Goal: Task Accomplishment & Management: Complete application form

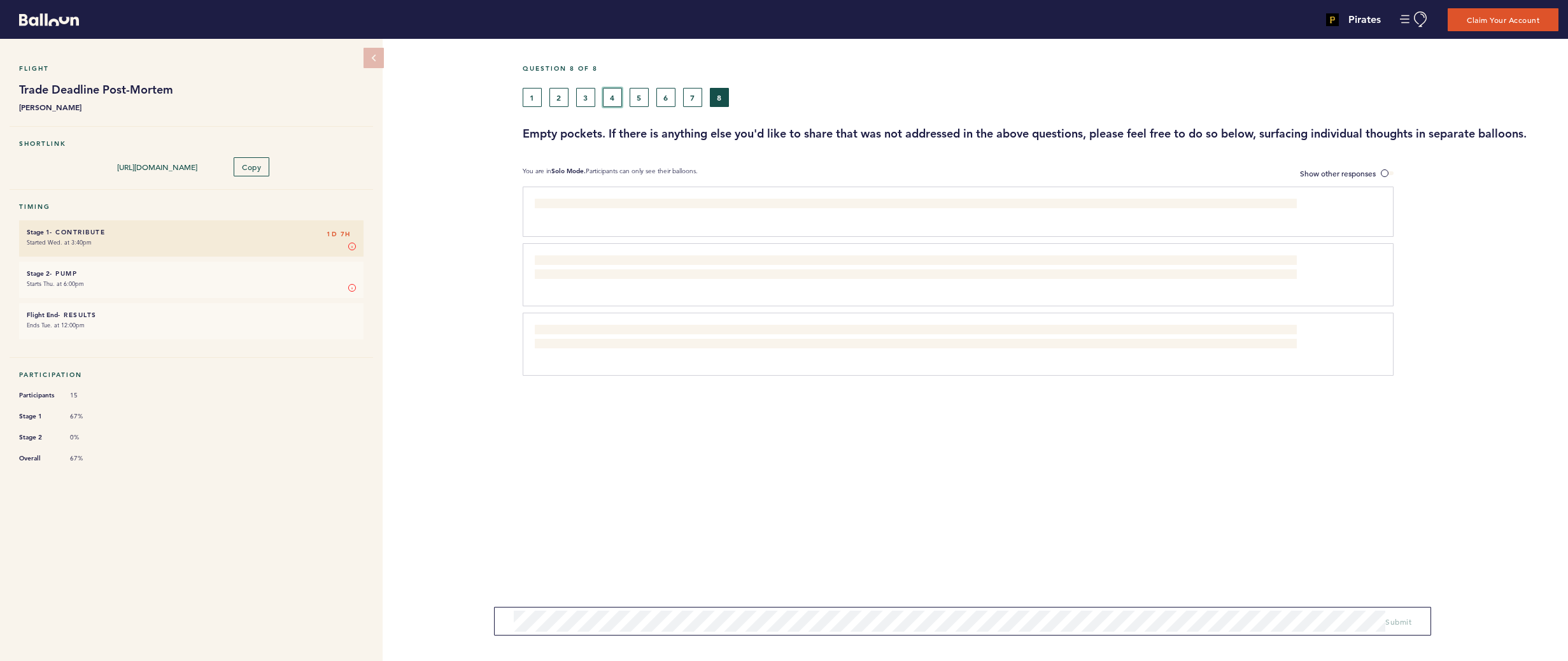
click at [616, 100] on button "4" at bounding box center [613, 97] width 19 height 19
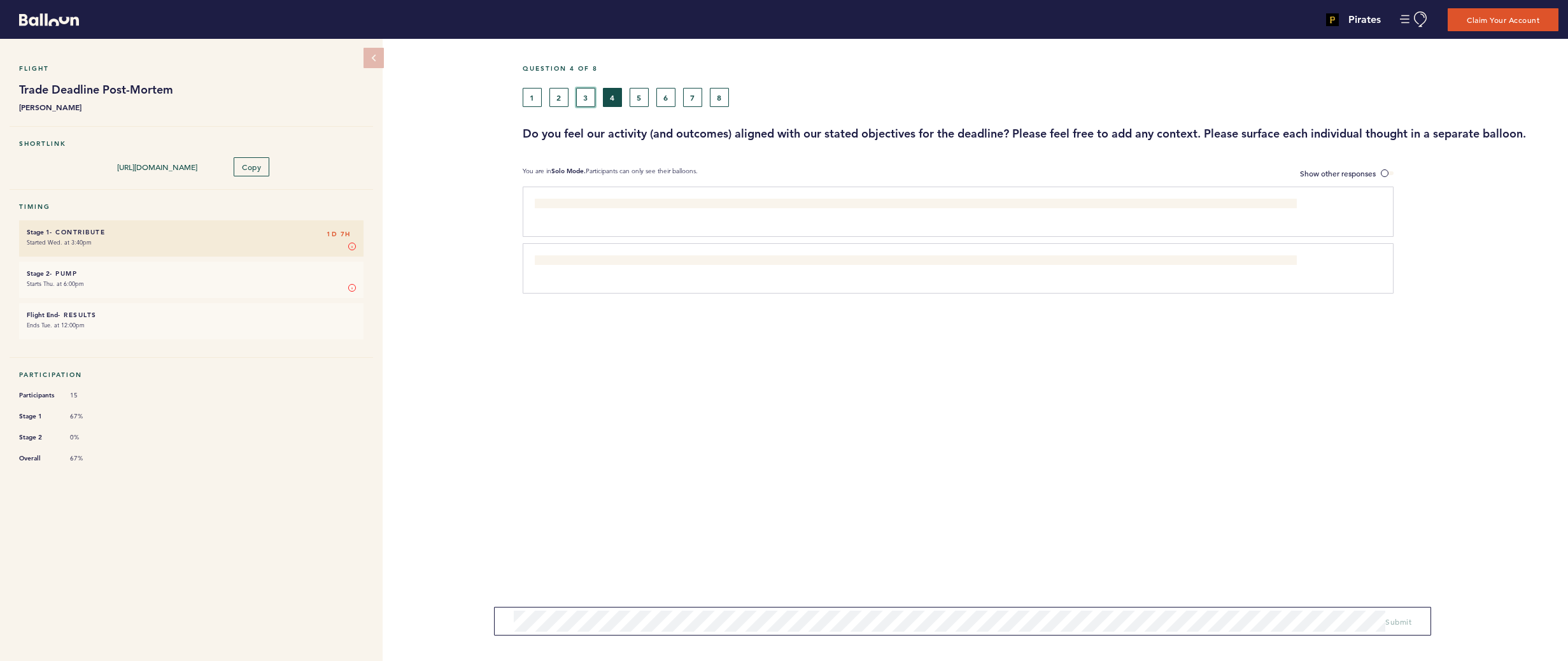
click at [590, 98] on button "3" at bounding box center [586, 97] width 19 height 19
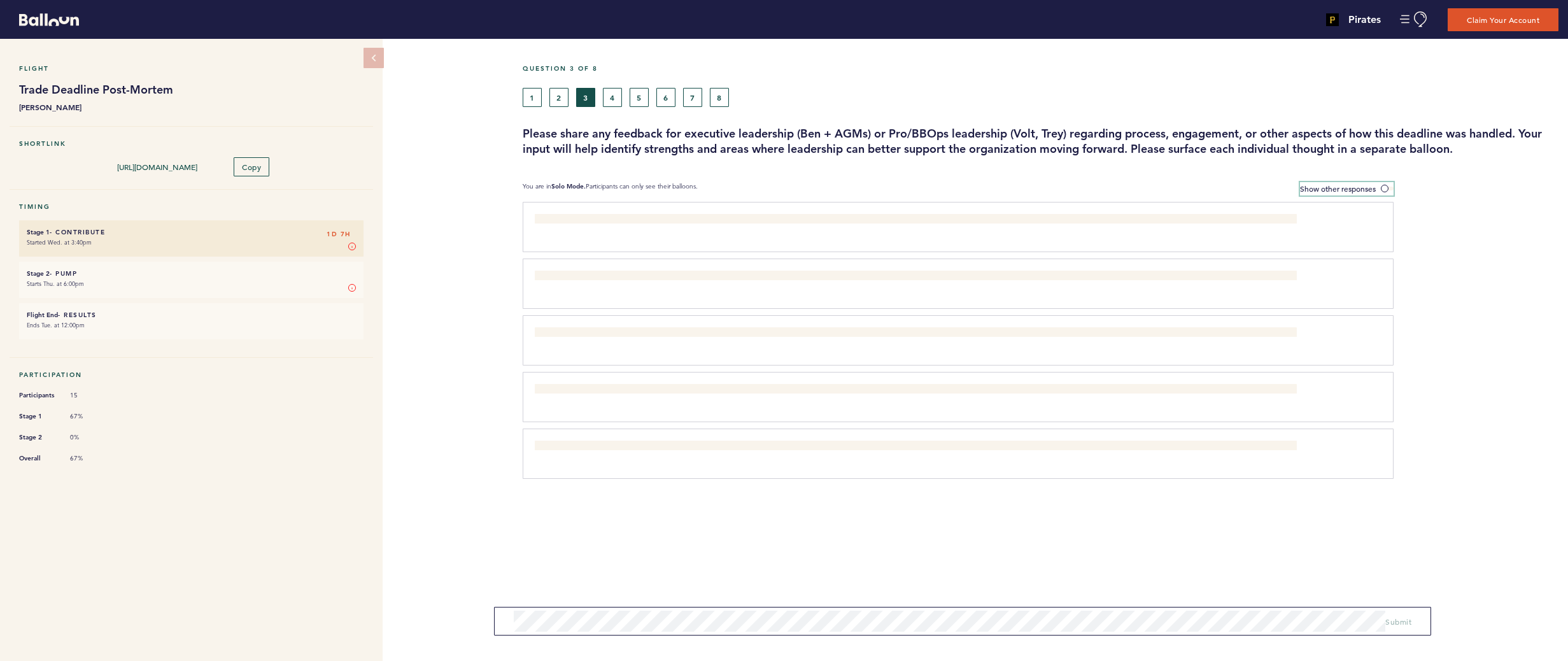
click at [1389, 187] on span at bounding box center [1388, 188] width 13 height 4
click at [0, 0] on input "Show other responses" at bounding box center [0, 0] width 0 height 0
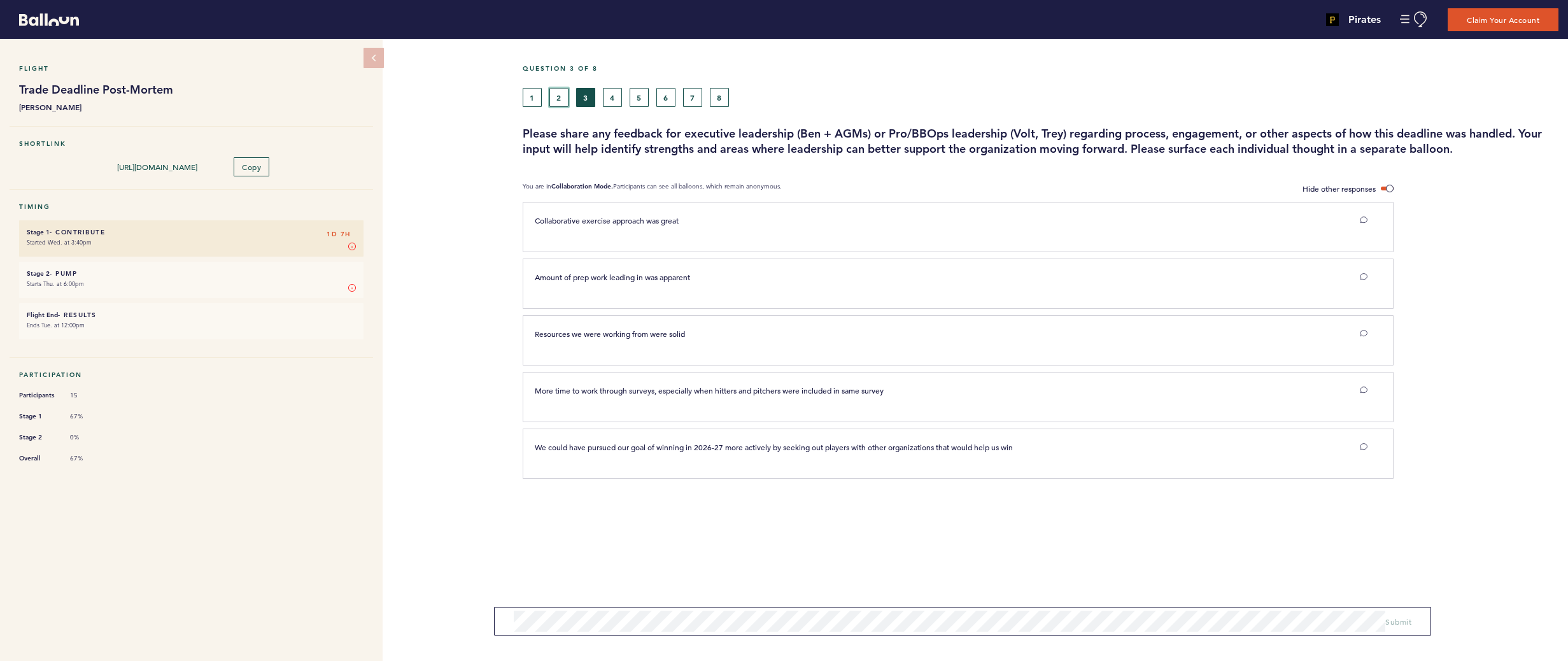
click at [565, 101] on button "2" at bounding box center [559, 97] width 19 height 19
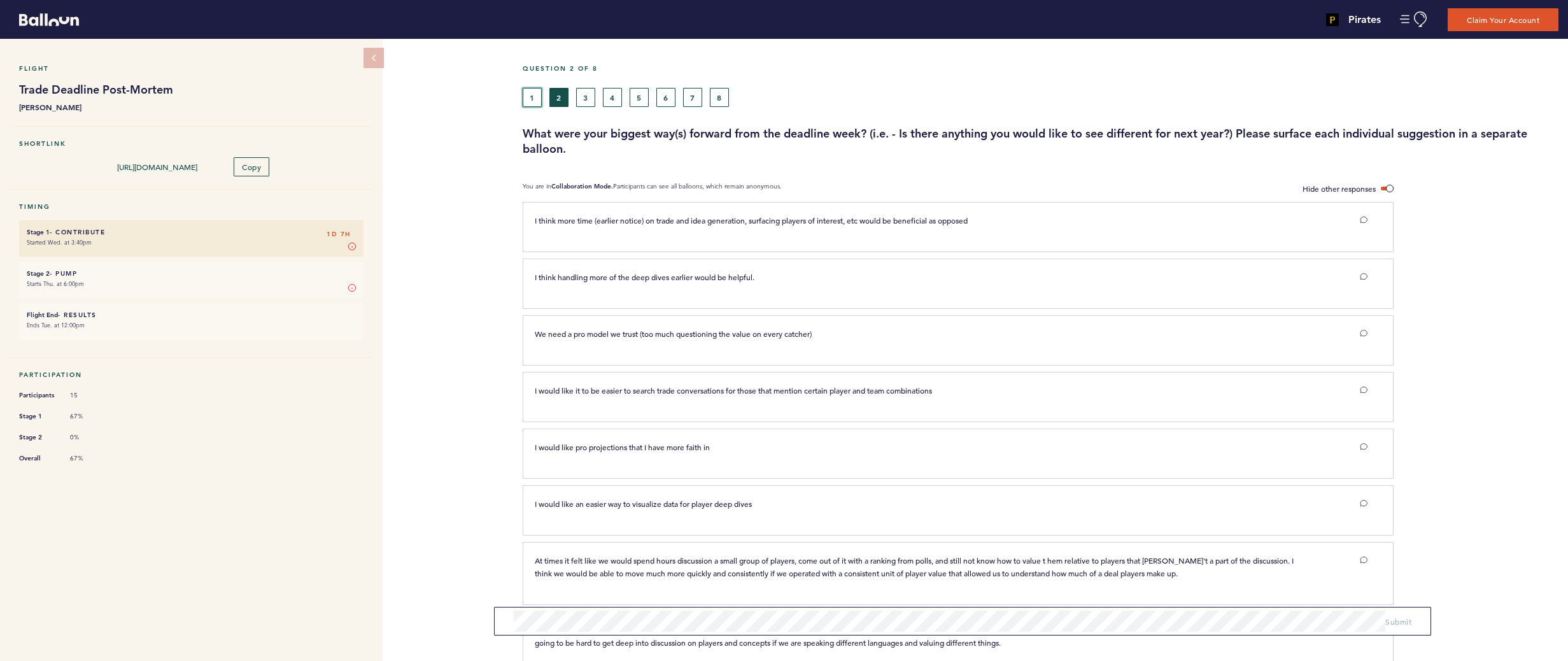
drag, startPoint x: 537, startPoint y: 96, endPoint x: 656, endPoint y: 125, distance: 122.5
click at [538, 96] on button "1" at bounding box center [532, 97] width 19 height 19
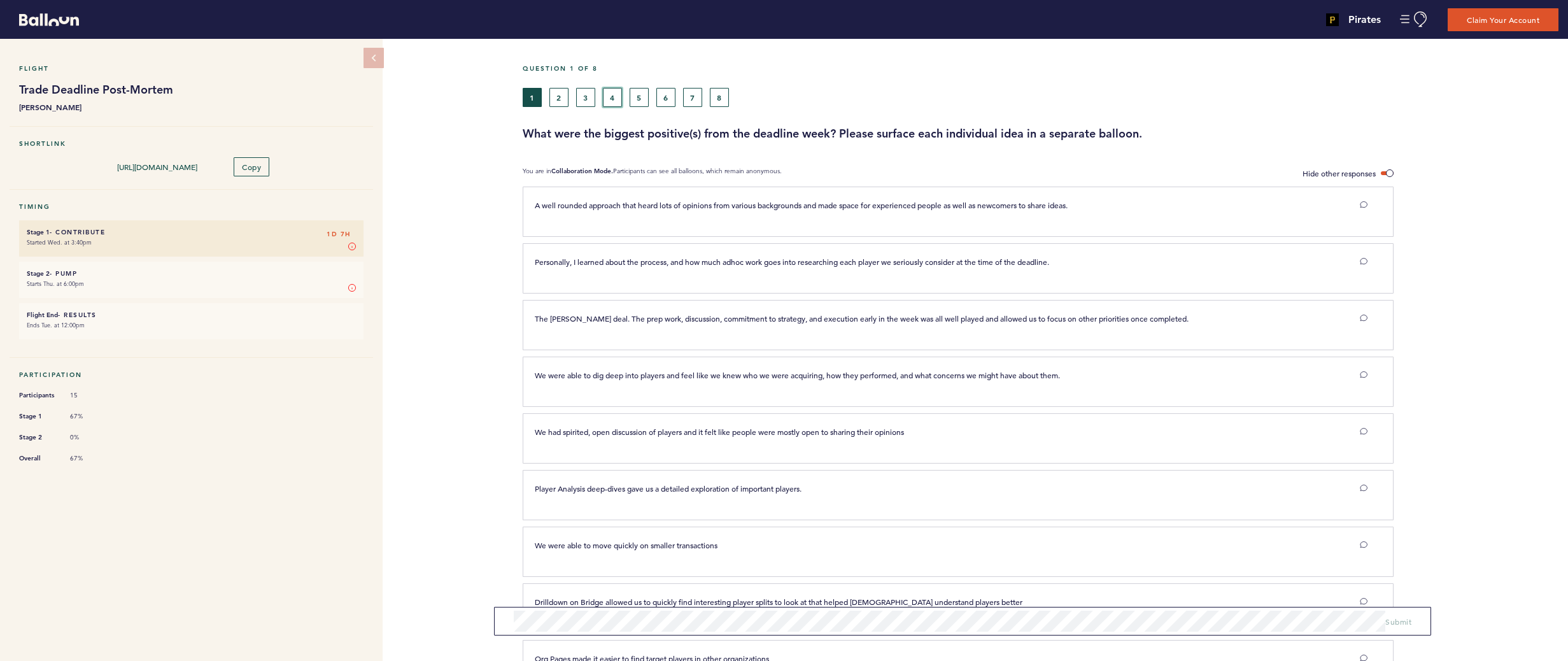
click at [613, 94] on button "4" at bounding box center [613, 97] width 19 height 19
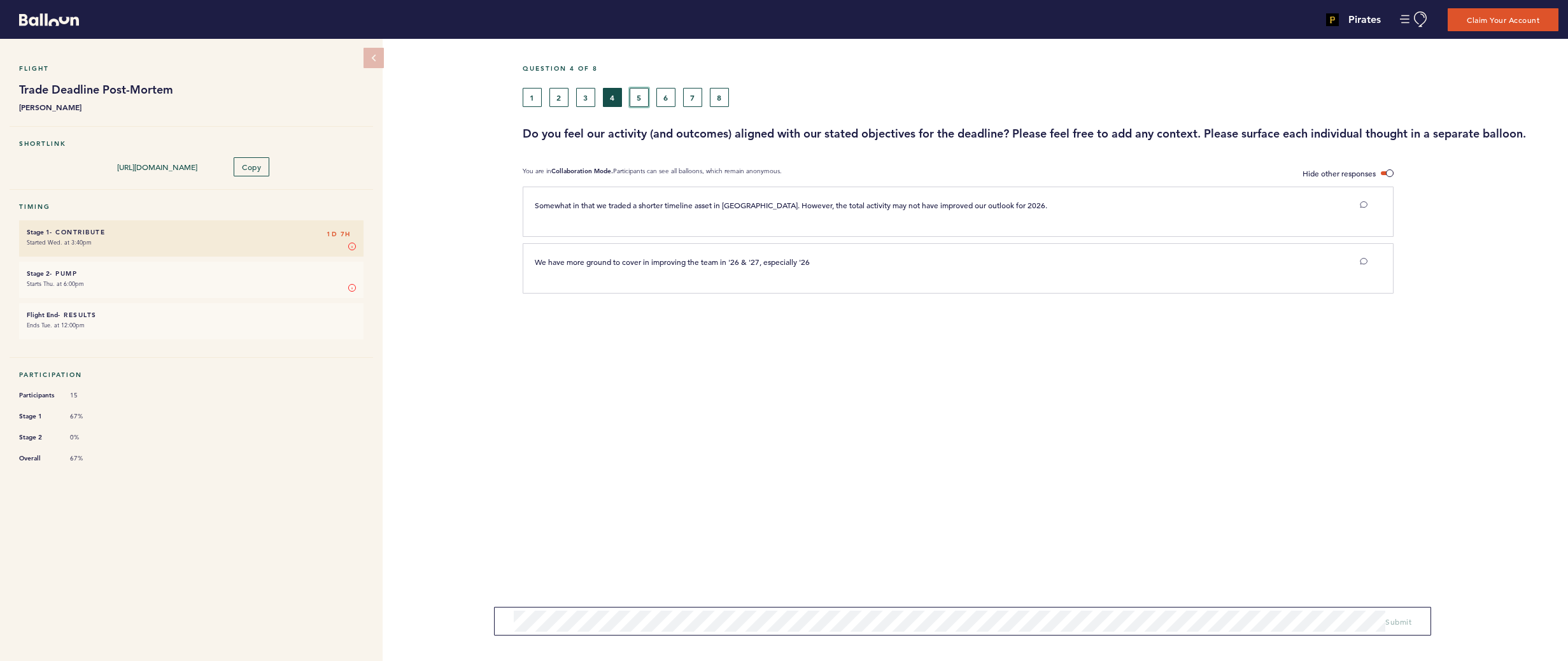
click at [639, 97] on button "5" at bounding box center [639, 97] width 19 height 19
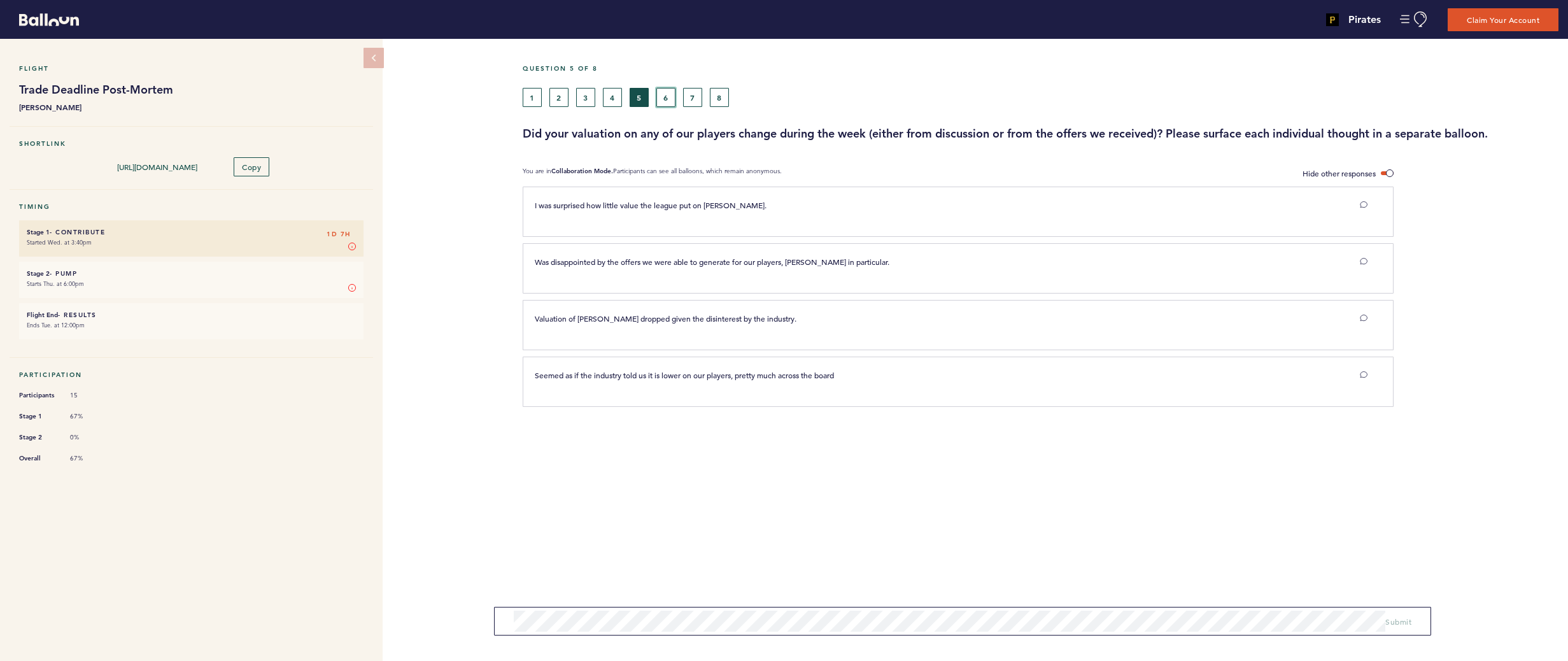
click at [667, 99] on button "6" at bounding box center [666, 97] width 19 height 19
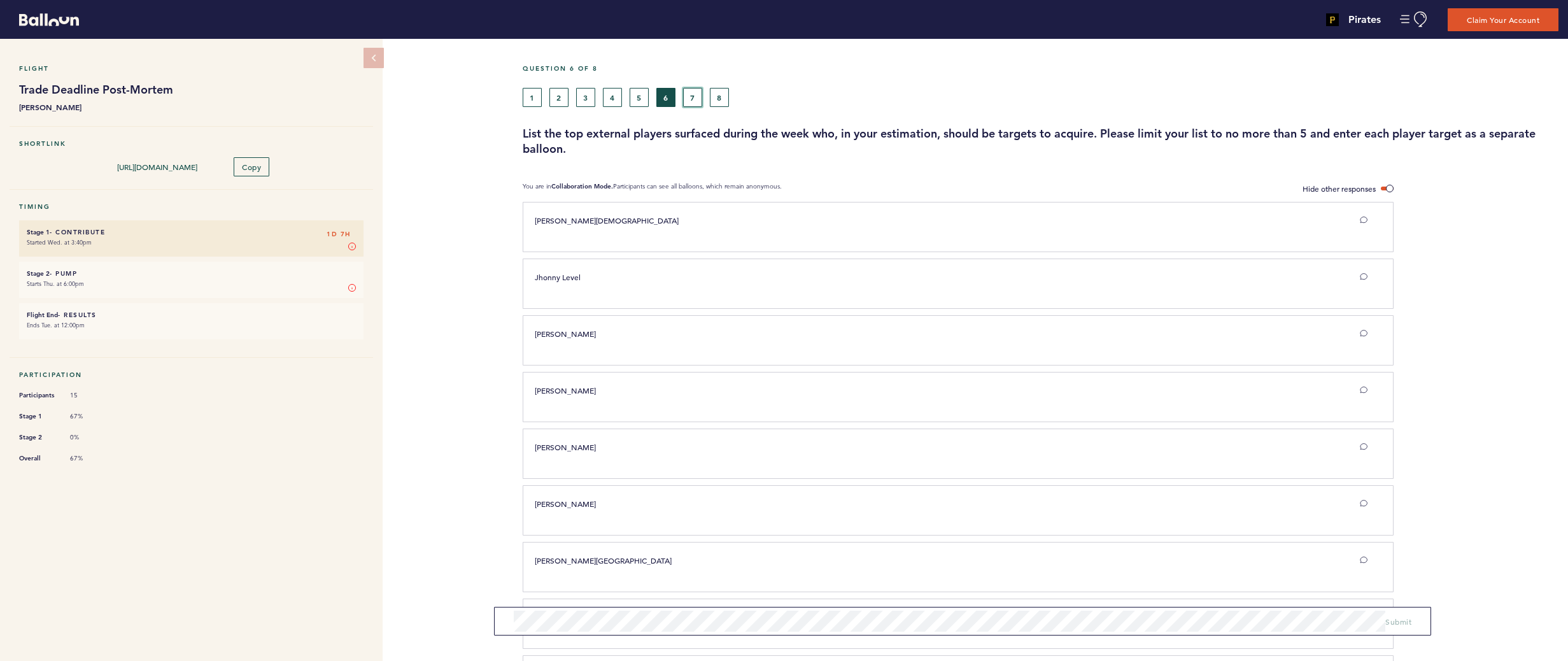
click at [686, 99] on button "7" at bounding box center [693, 97] width 19 height 19
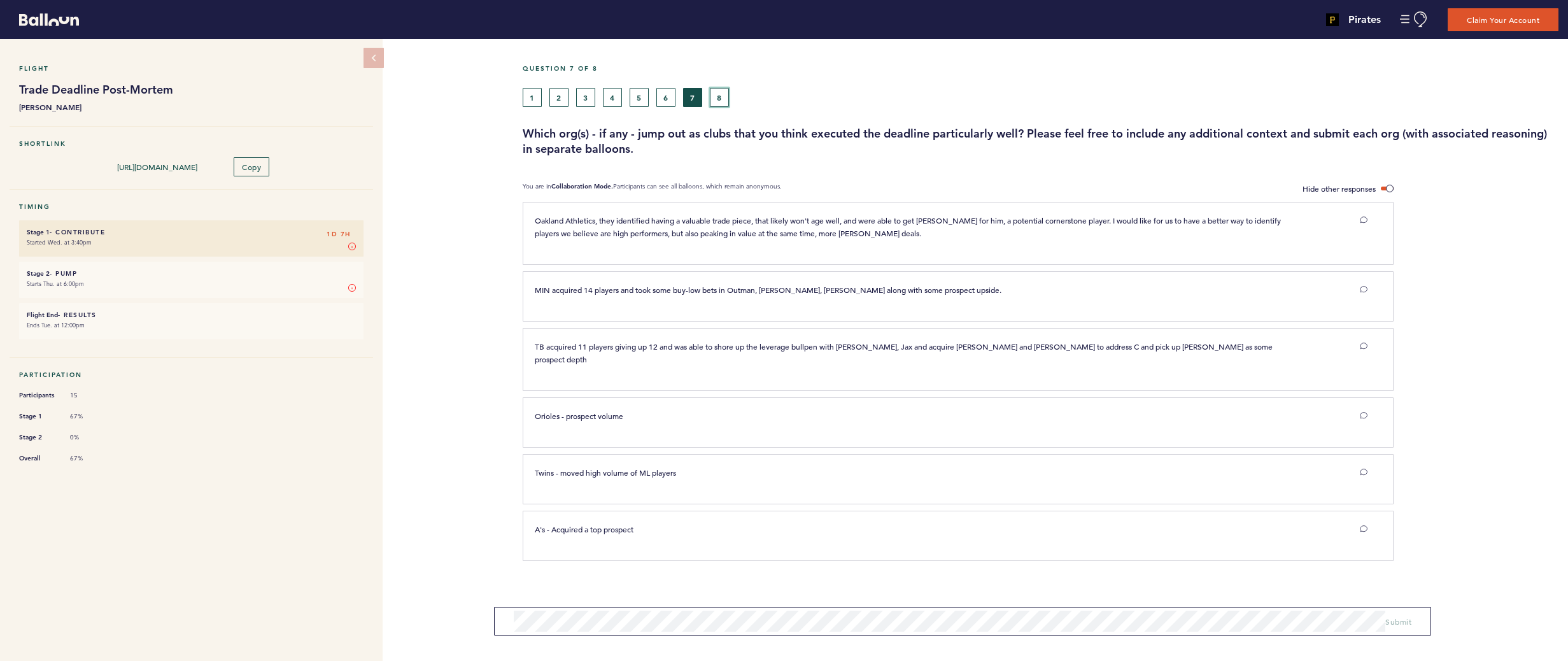
click at [722, 97] on button "8" at bounding box center [720, 97] width 19 height 19
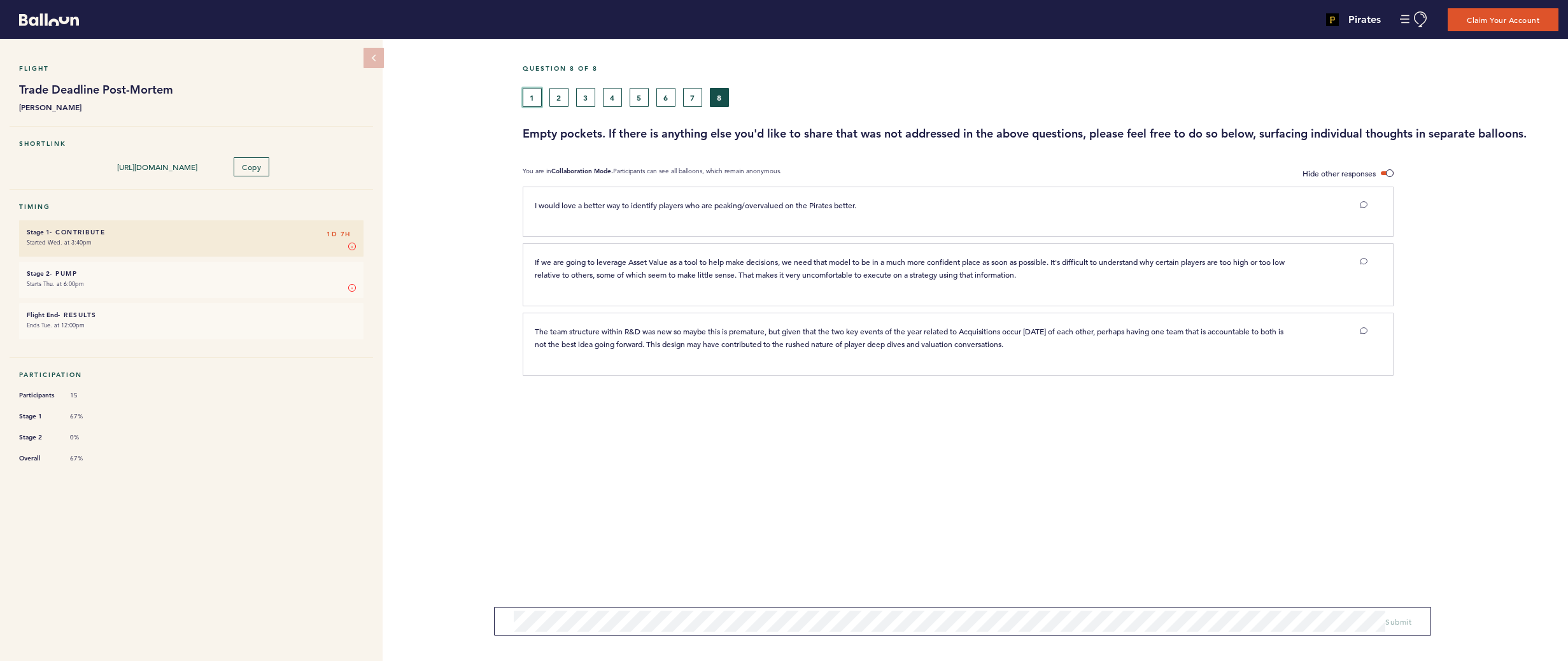
click at [534, 91] on button "1" at bounding box center [532, 97] width 19 height 19
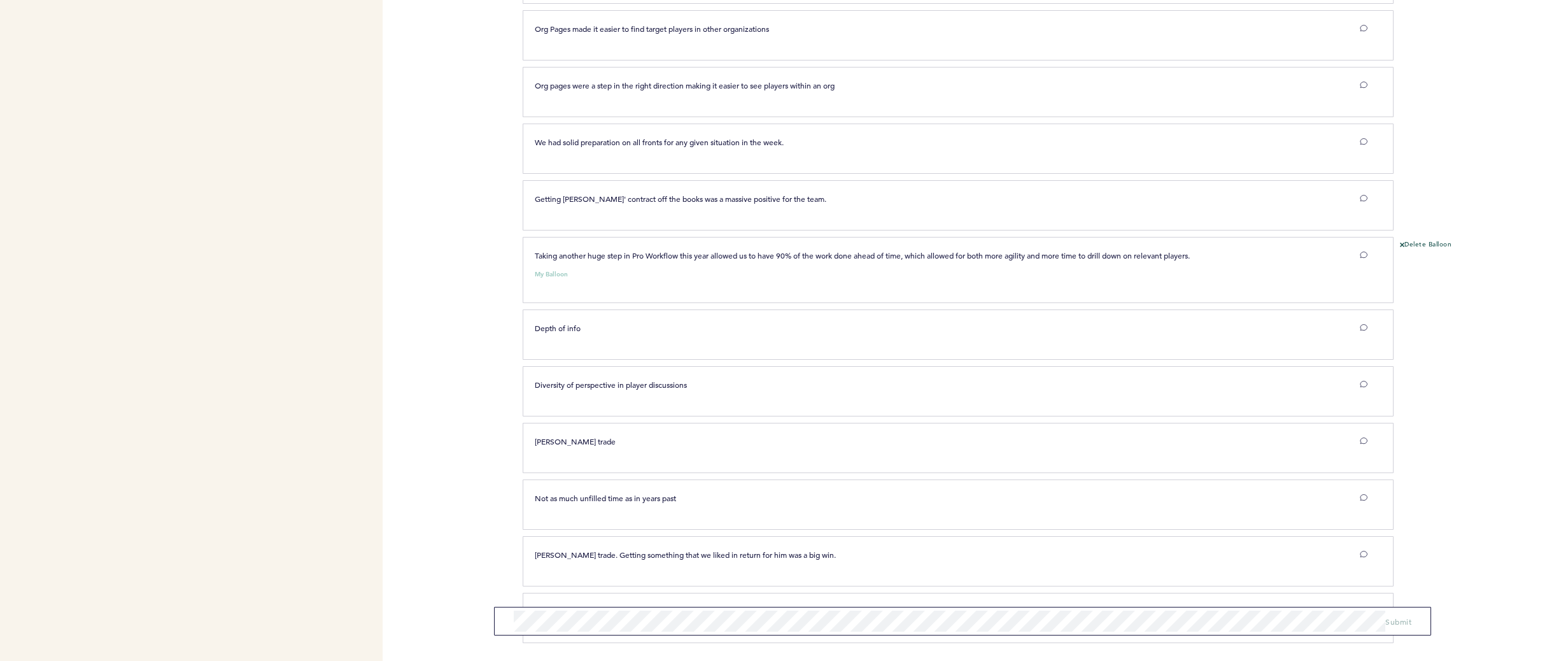
scroll to position [680, 0]
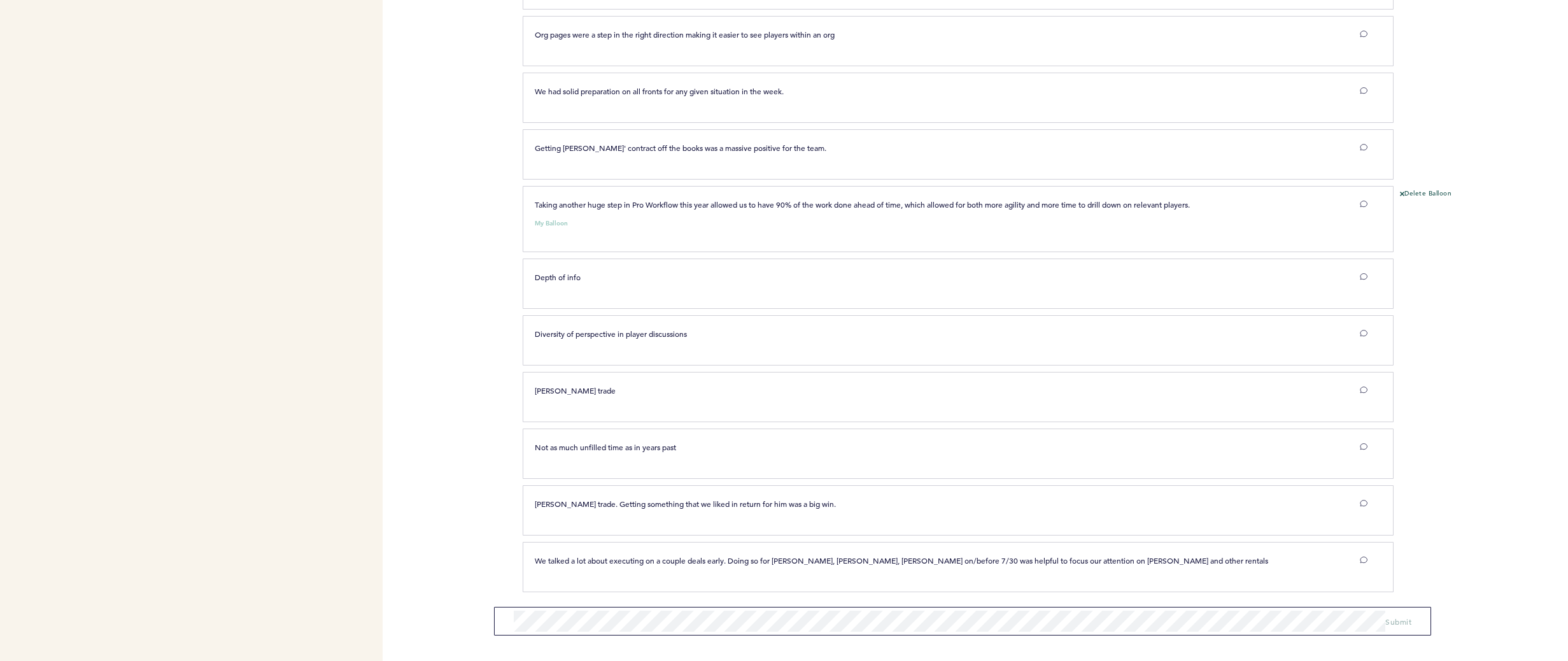
click at [1309, 627] on form "Submit" at bounding box center [963, 622] width 937 height 29
click at [1395, 623] on span "Submit" at bounding box center [1398, 621] width 26 height 10
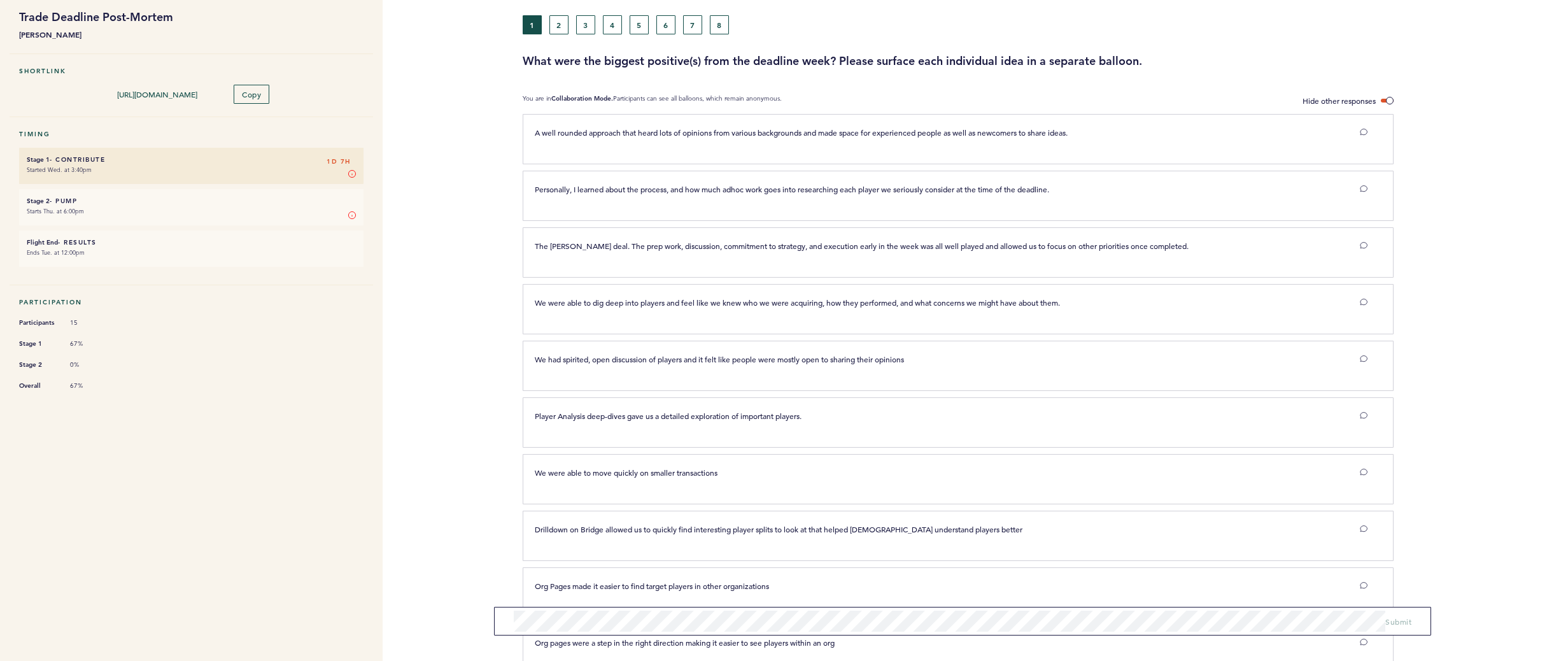
scroll to position [0, 0]
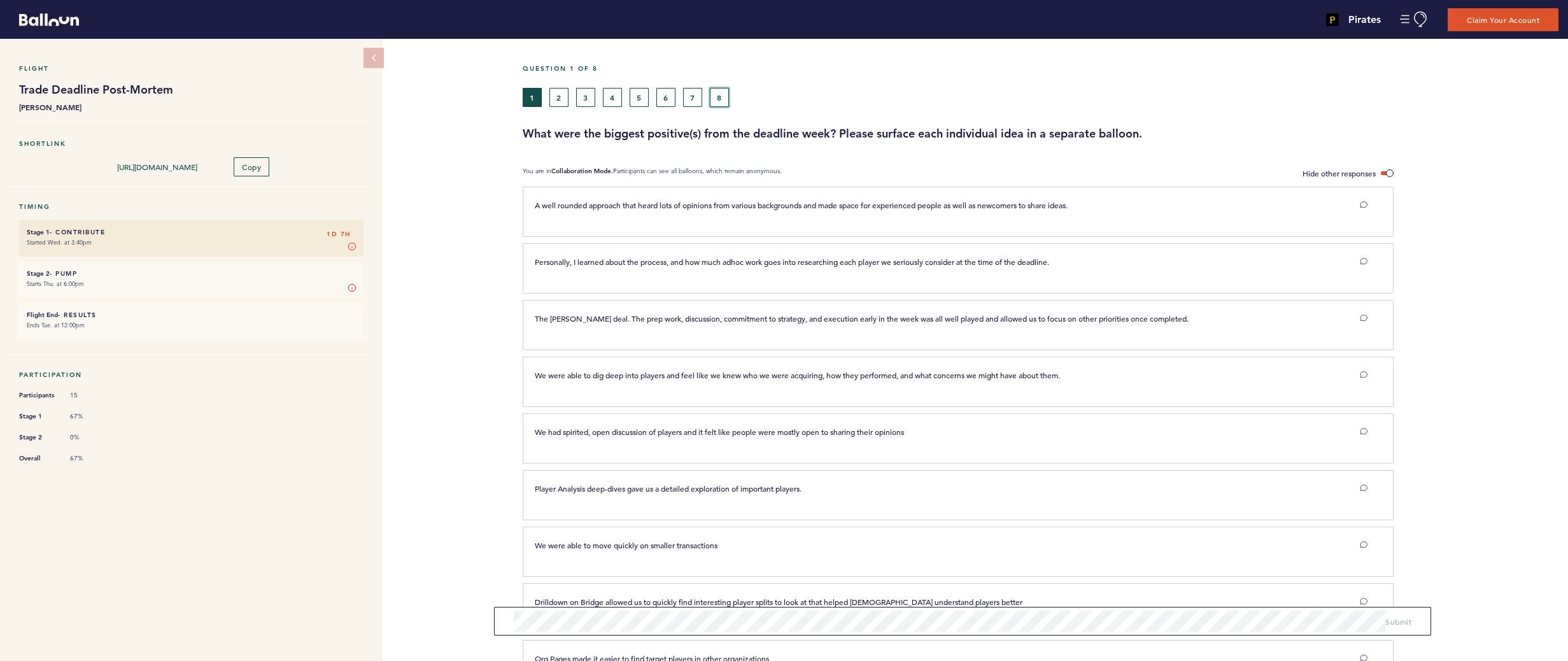
click at [724, 99] on button "8" at bounding box center [720, 97] width 19 height 19
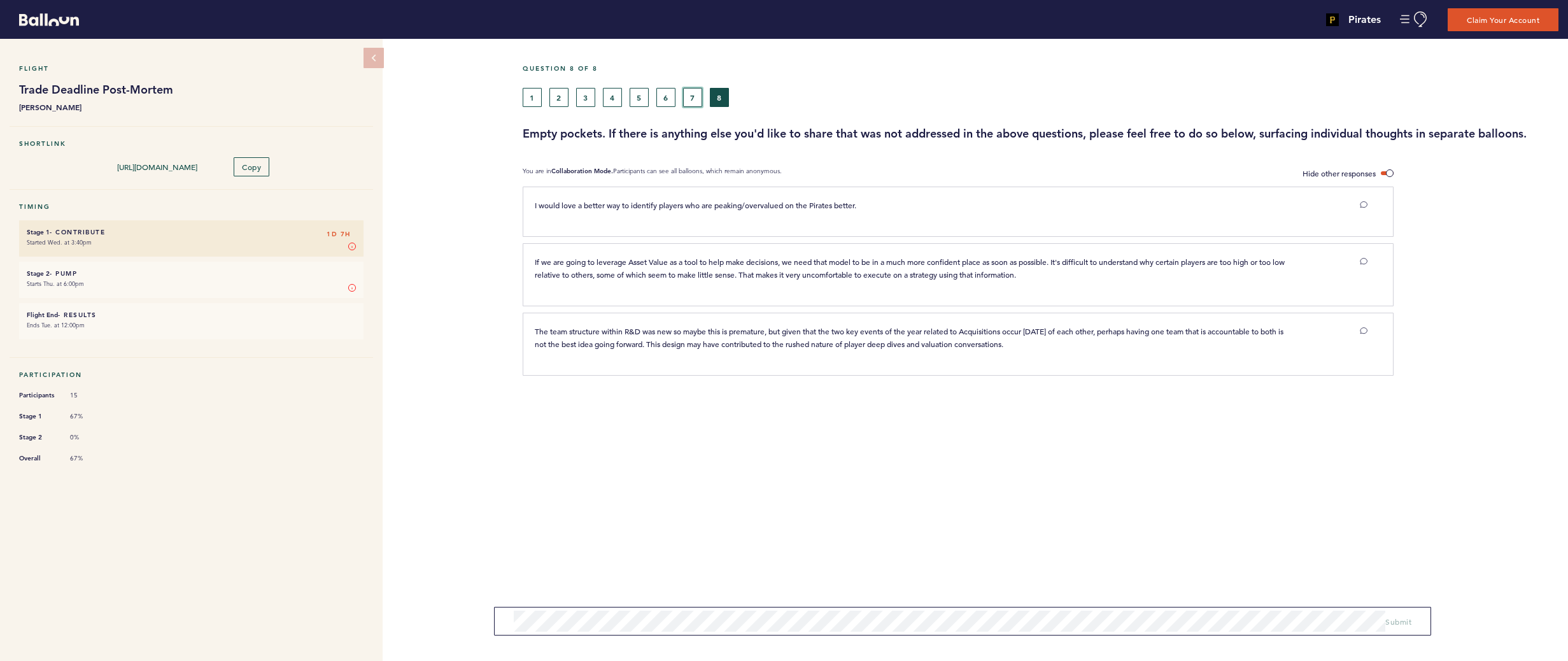
click at [697, 97] on button "7" at bounding box center [693, 97] width 19 height 19
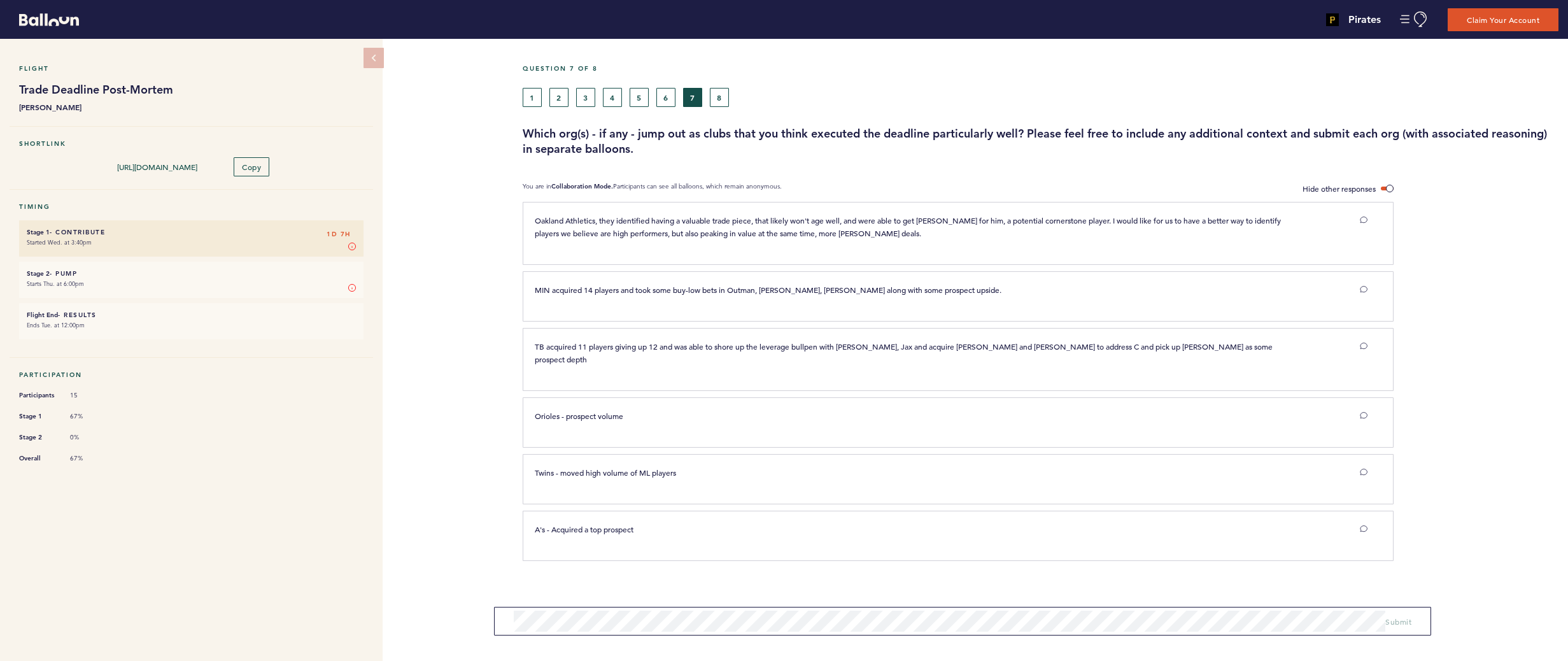
click at [677, 96] on div "1 2 3 4 5 6 7 8" at bounding box center [908, 97] width 772 height 19
click at [675, 96] on button "6" at bounding box center [666, 97] width 19 height 19
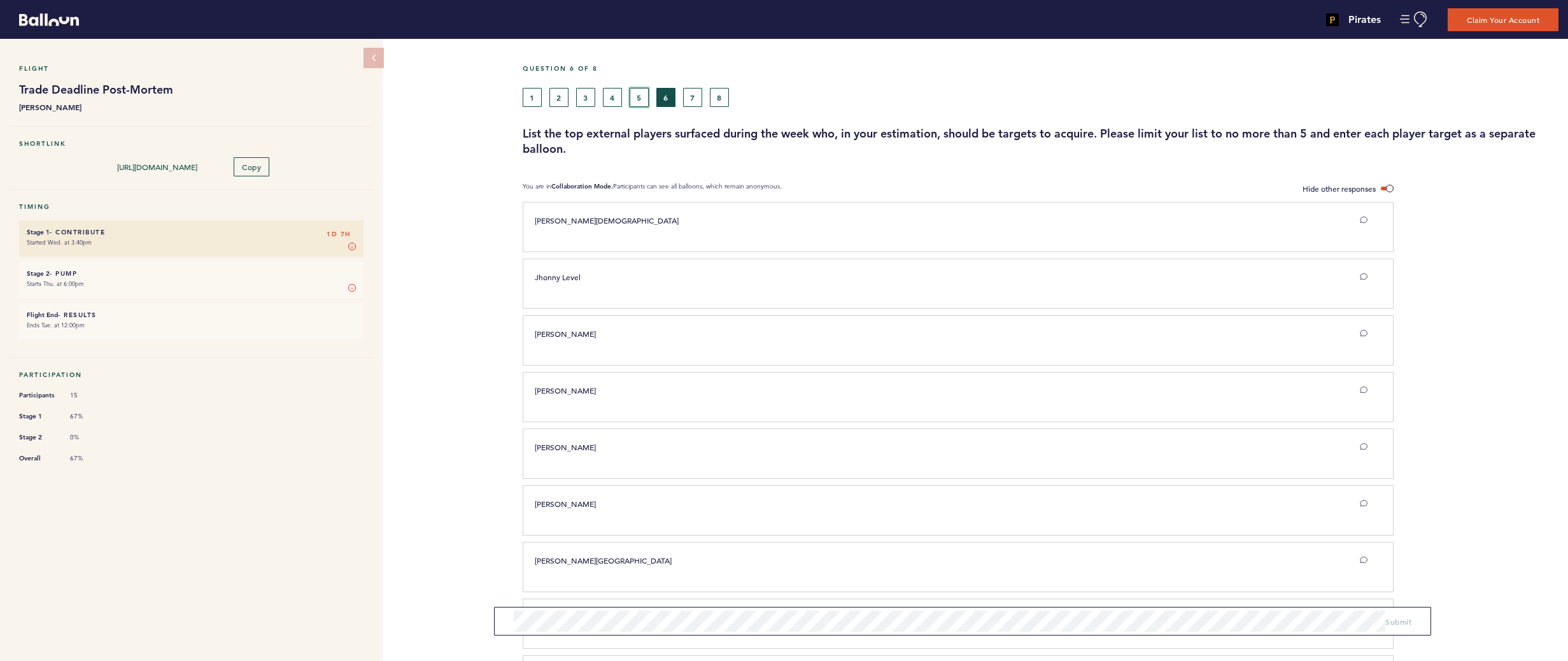
click at [648, 96] on button "5" at bounding box center [639, 97] width 19 height 19
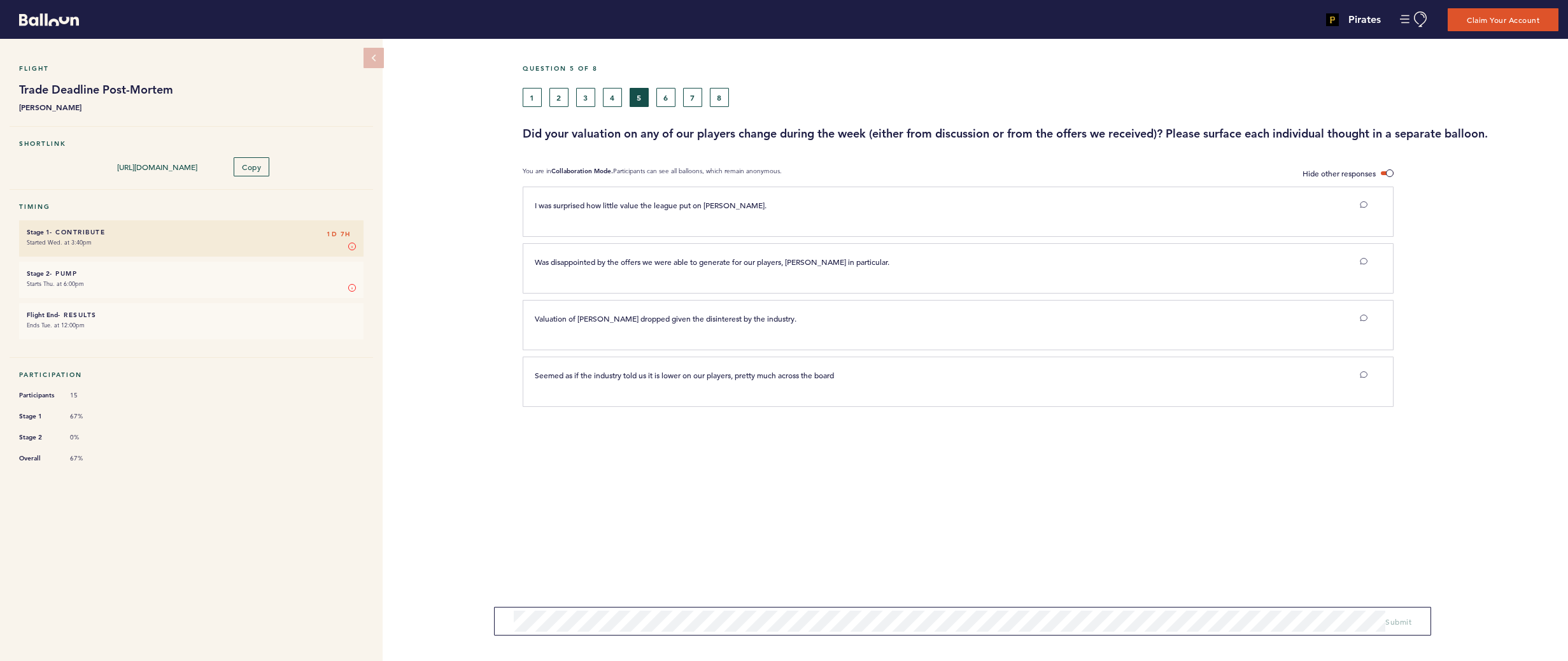
click at [601, 96] on div "1 2 3 4 5 6 7 8" at bounding box center [908, 97] width 772 height 19
click at [605, 96] on button "4" at bounding box center [613, 97] width 19 height 19
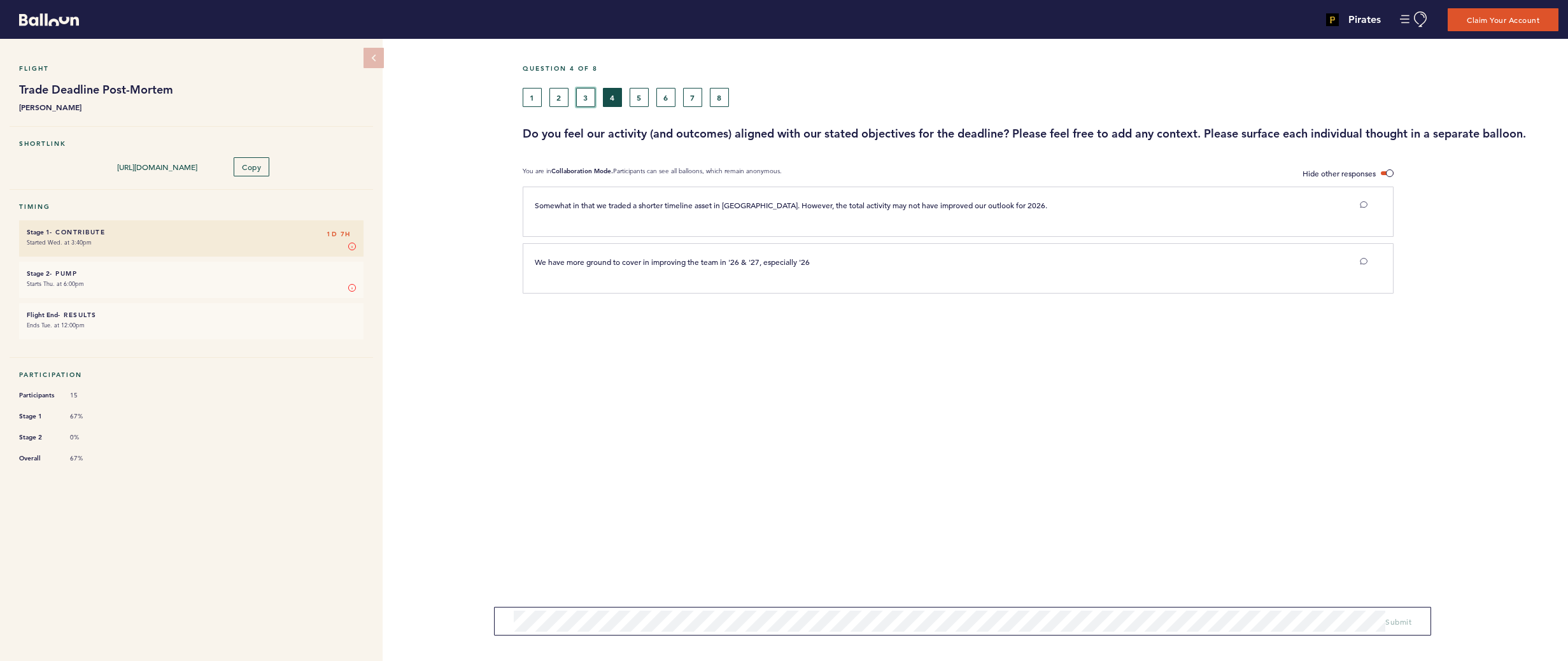
click at [590, 97] on button "3" at bounding box center [586, 97] width 19 height 19
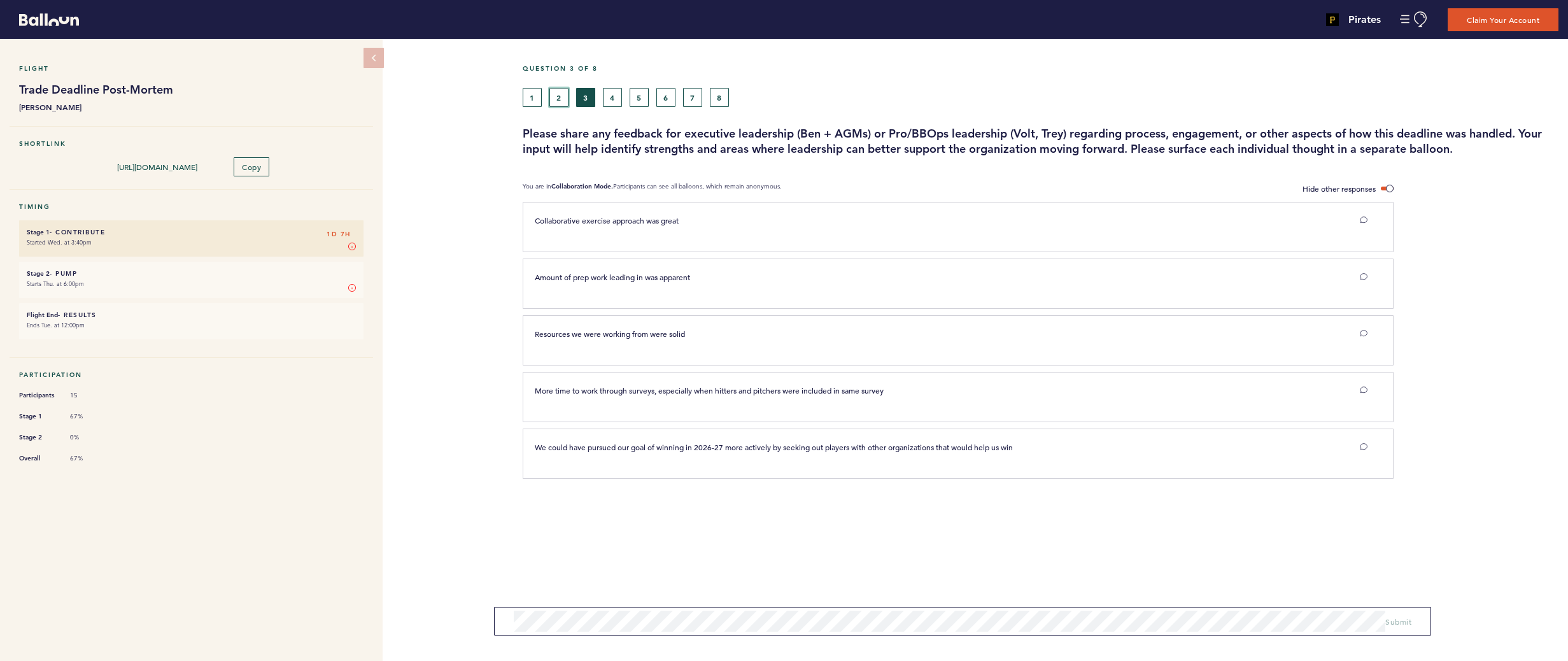
click at [565, 93] on button "2" at bounding box center [559, 97] width 19 height 19
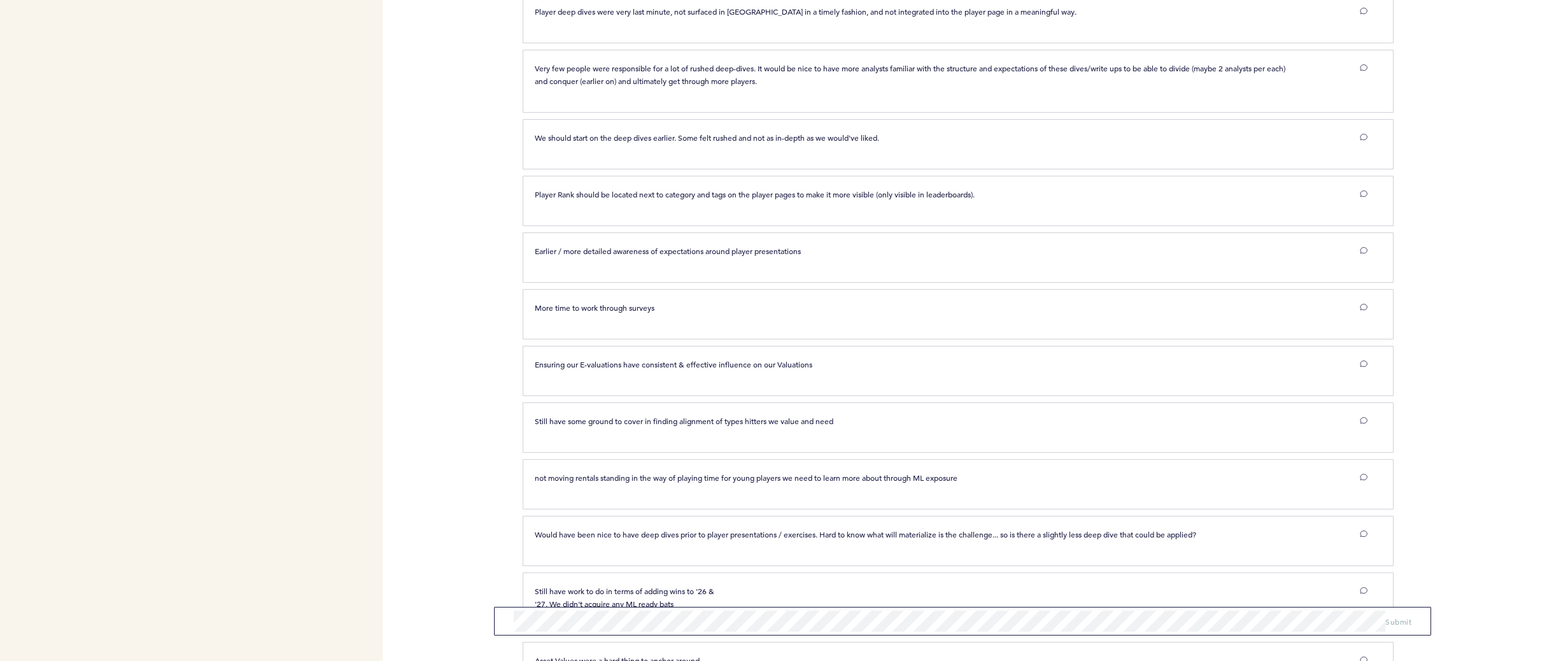
scroll to position [1323, 0]
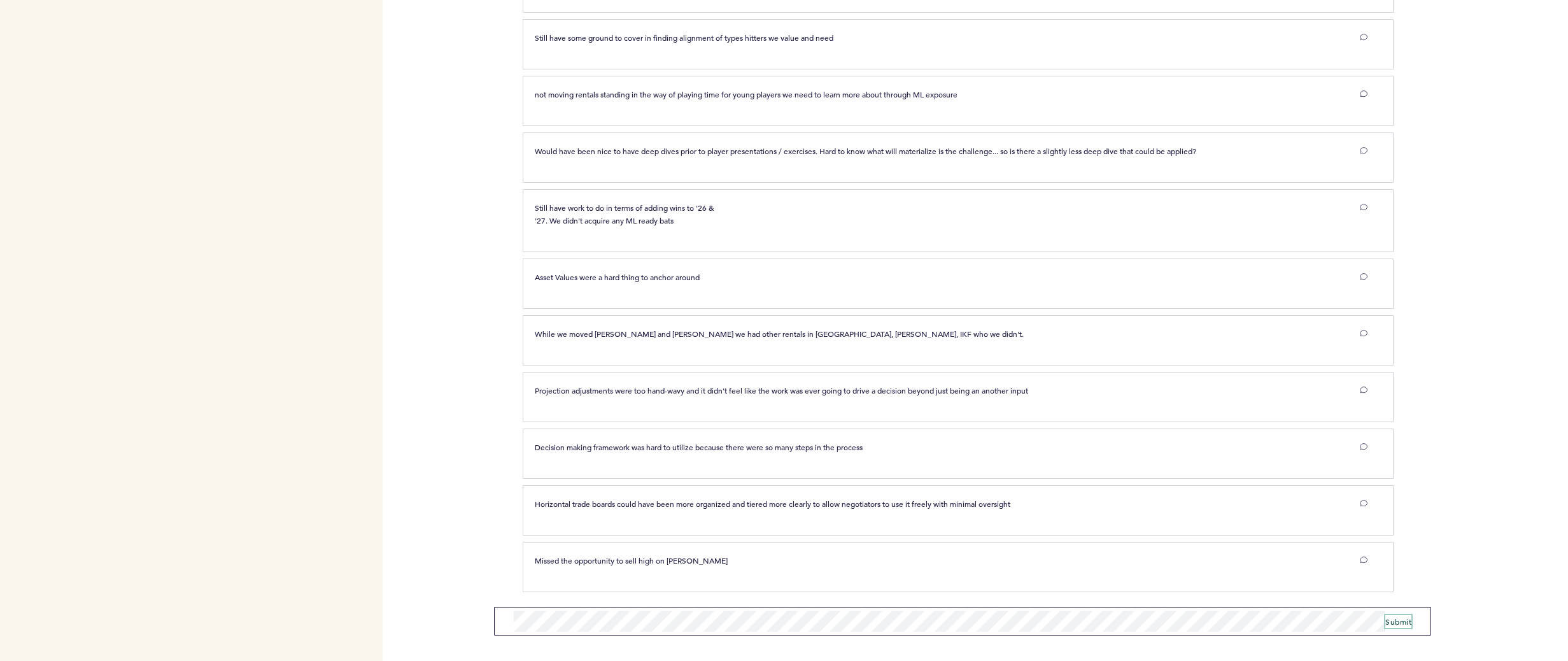
click at [1405, 618] on span "Submit" at bounding box center [1398, 621] width 26 height 10
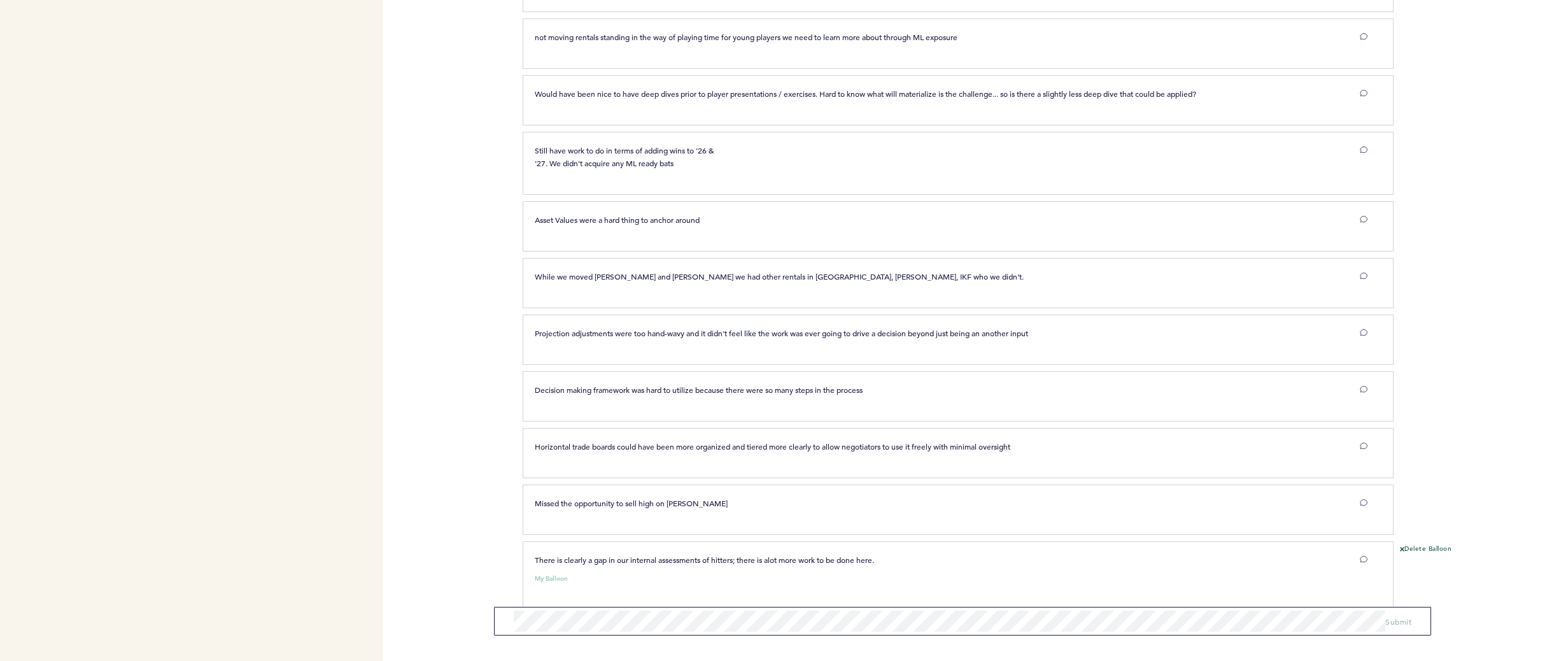
scroll to position [1395, 0]
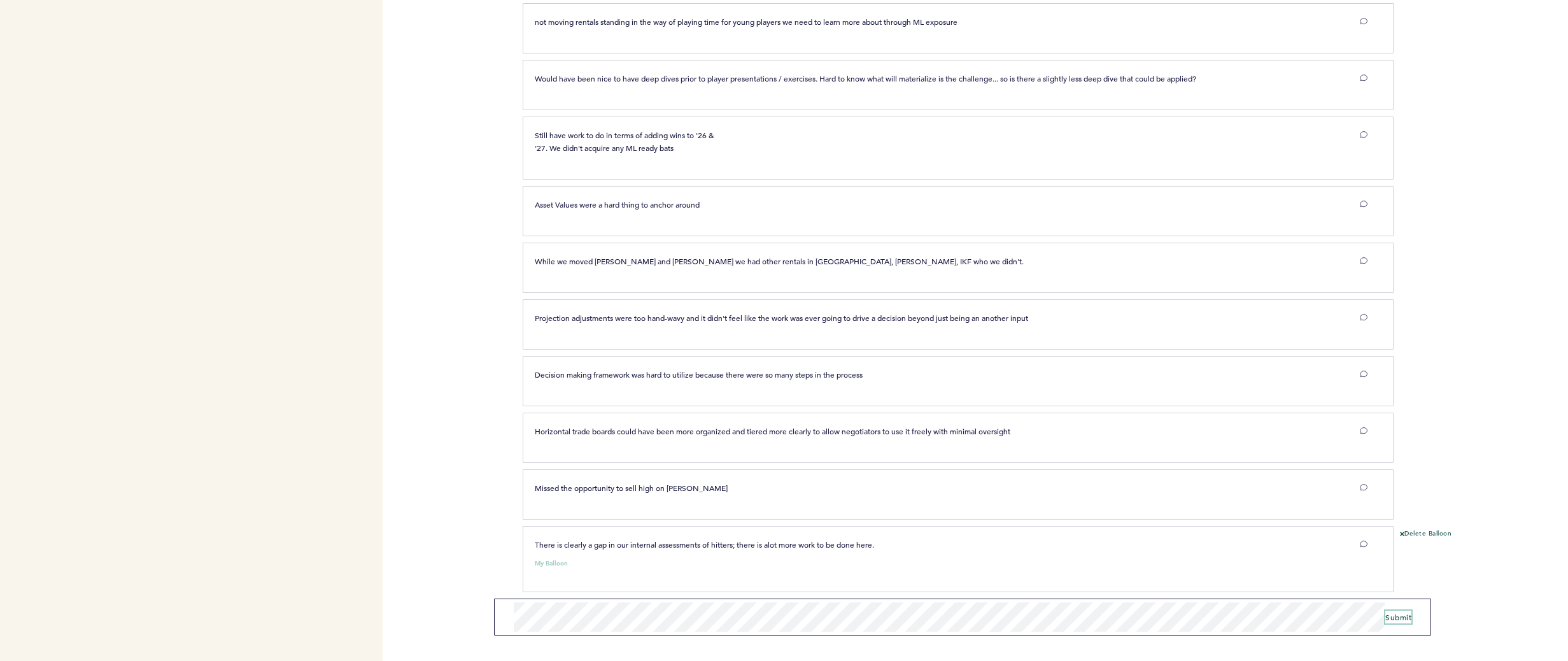
click at [1396, 616] on span "Submit" at bounding box center [1398, 617] width 26 height 10
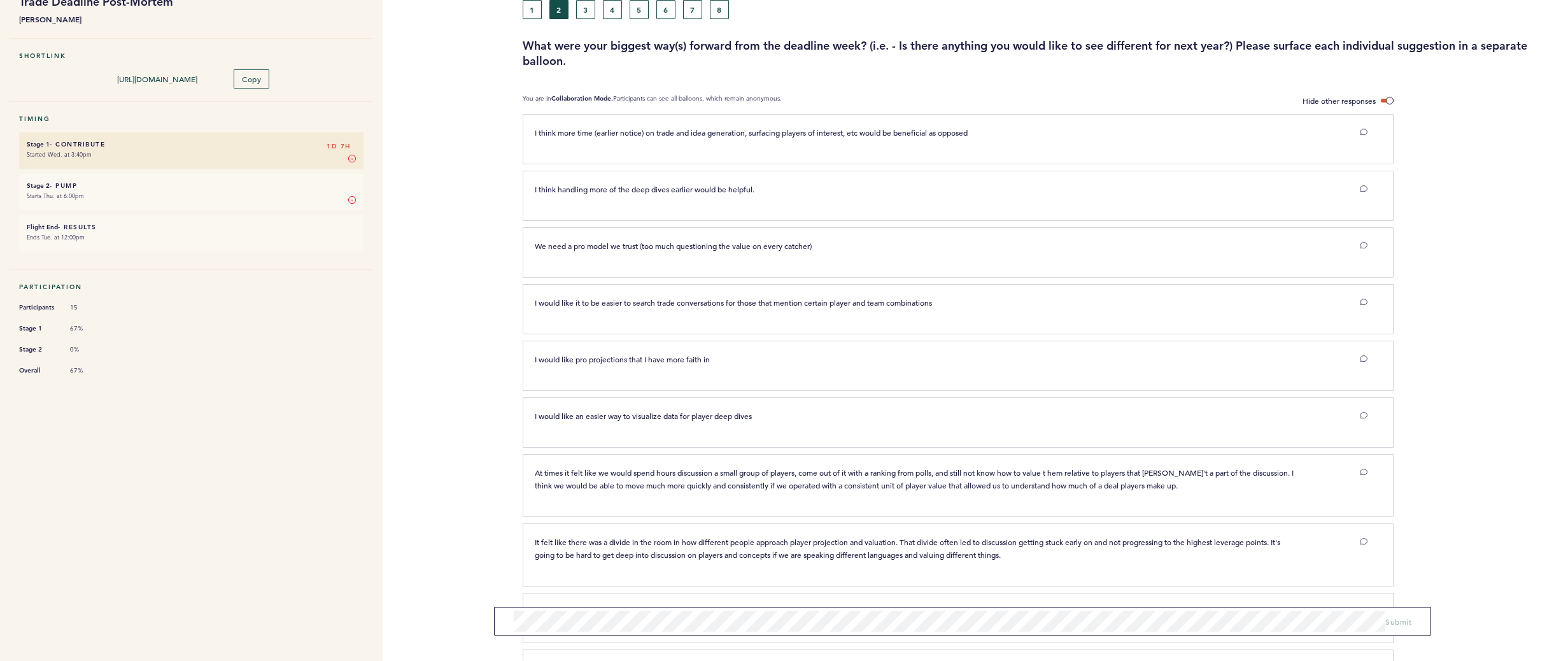
scroll to position [0, 0]
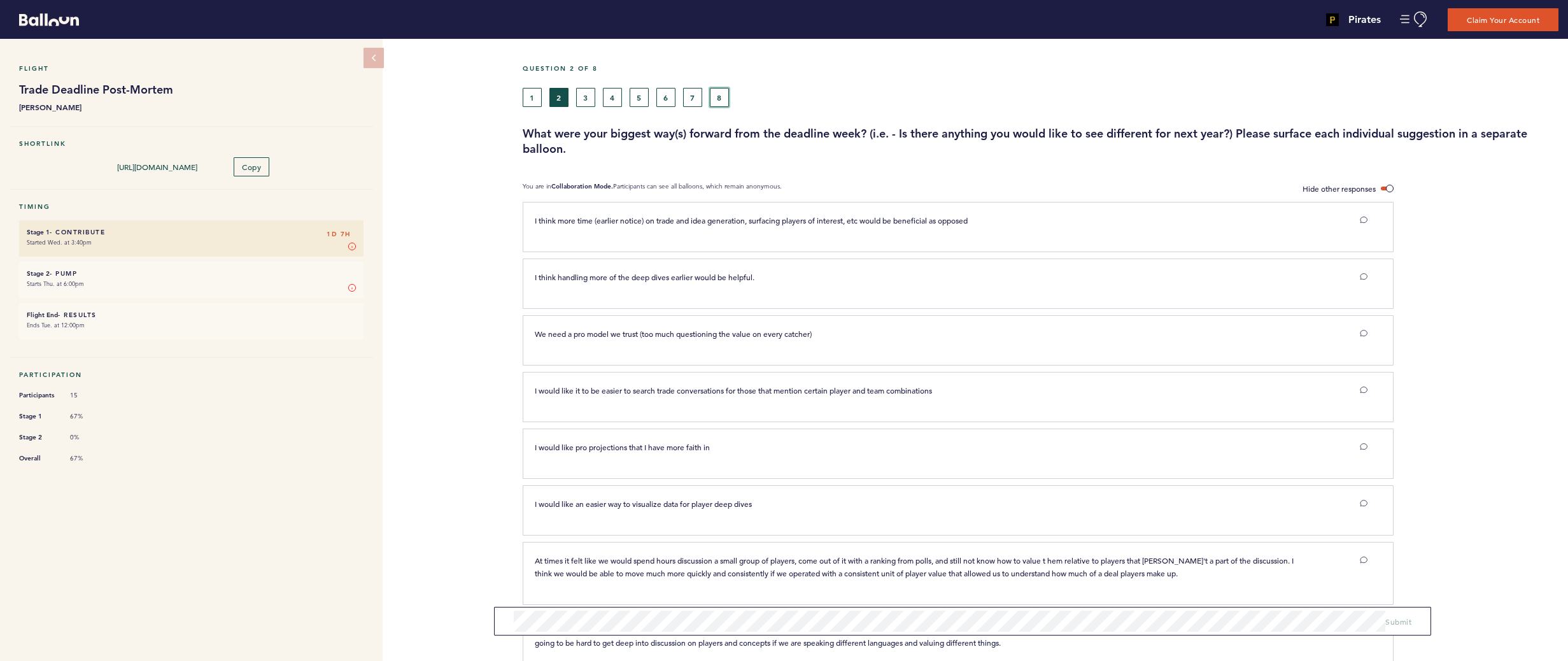
click at [722, 97] on button "8" at bounding box center [720, 97] width 19 height 19
